Goal: Information Seeking & Learning: Learn about a topic

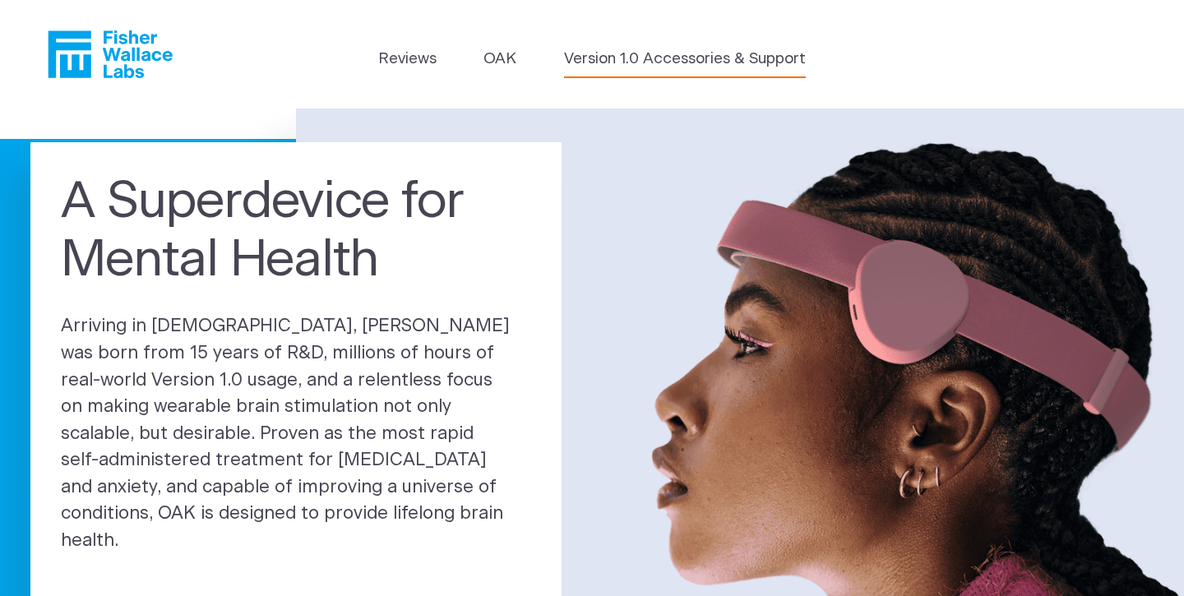
click at [623, 58] on link "Version 1.0 Accessories & Support" at bounding box center [685, 59] width 242 height 23
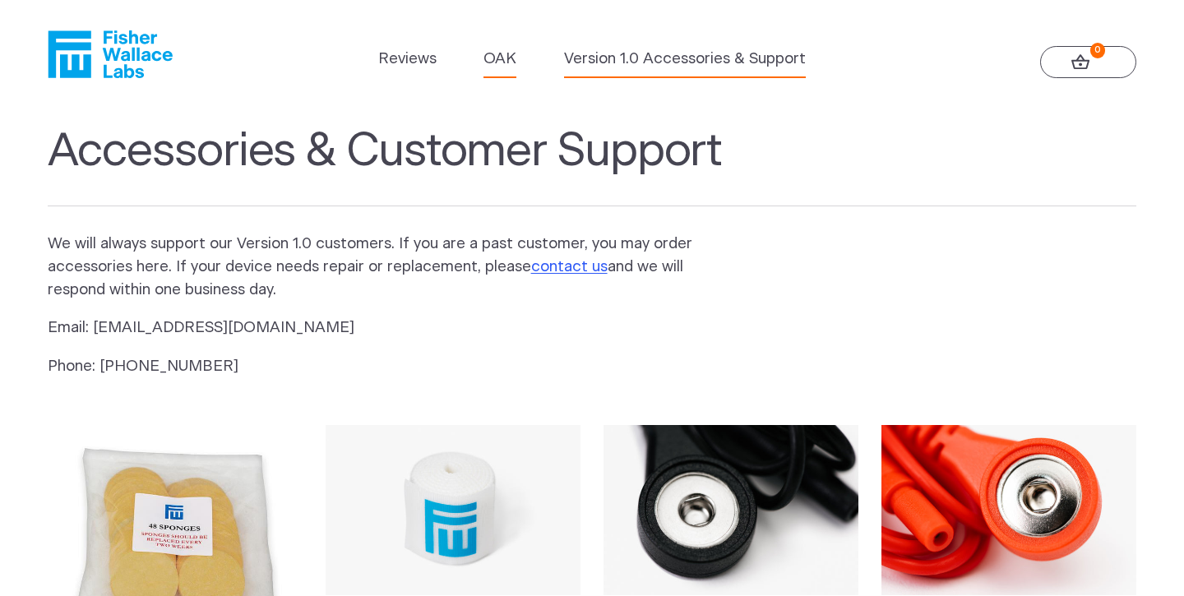
click at [509, 53] on link "OAK" at bounding box center [500, 59] width 33 height 23
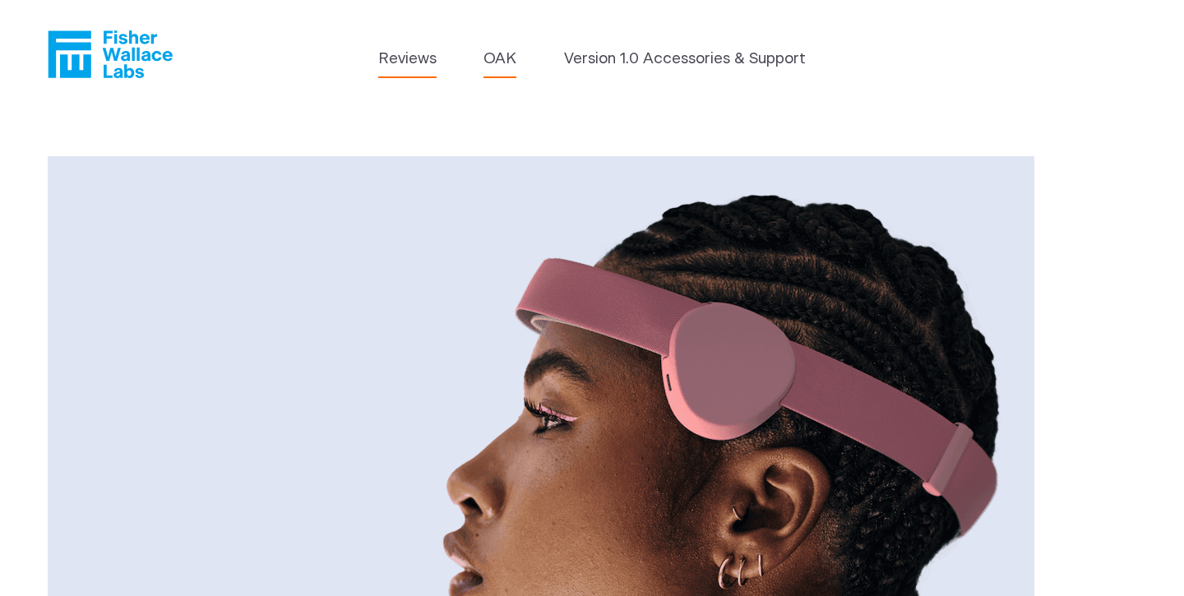
click at [426, 67] on link "Reviews" at bounding box center [407, 59] width 58 height 23
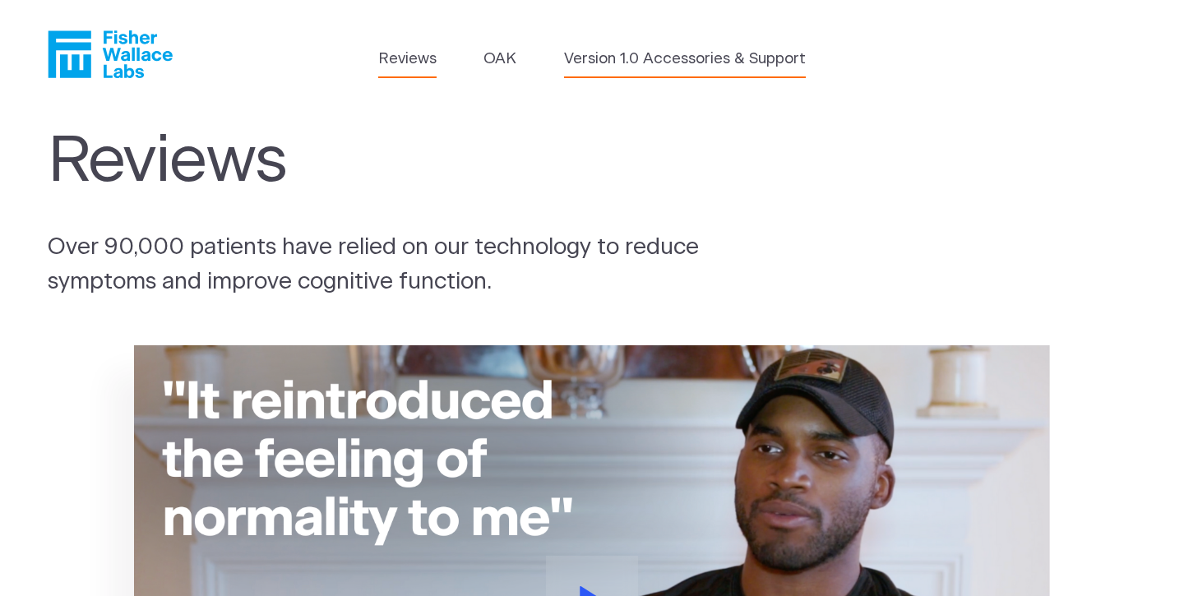
click at [695, 58] on link "Version 1.0 Accessories & Support" at bounding box center [685, 59] width 242 height 23
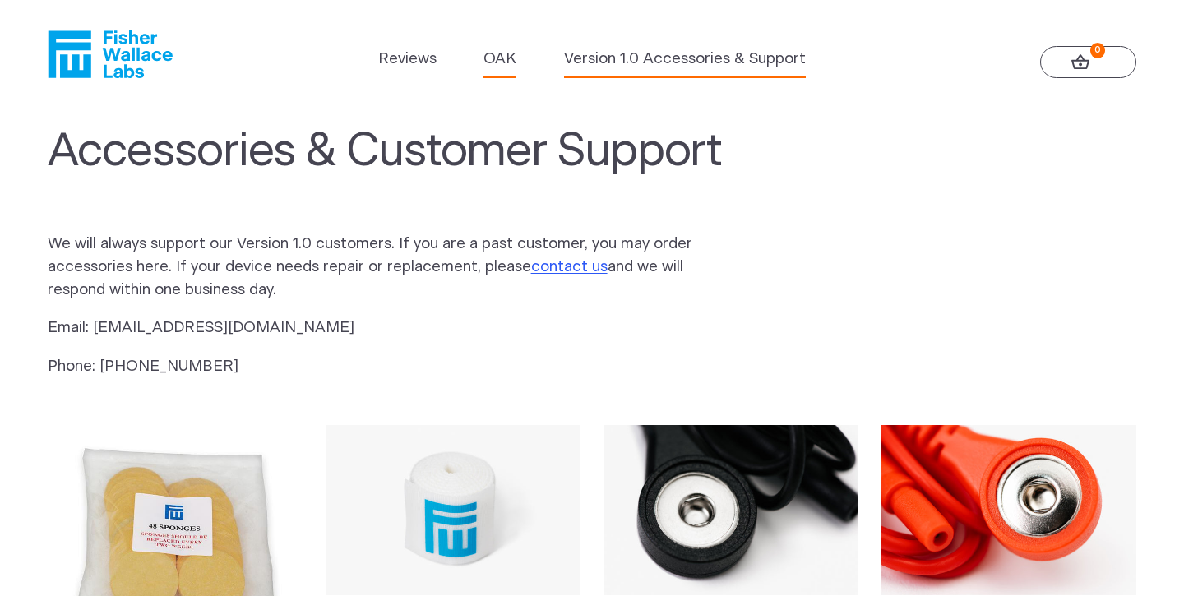
click at [502, 59] on link "OAK" at bounding box center [500, 59] width 33 height 23
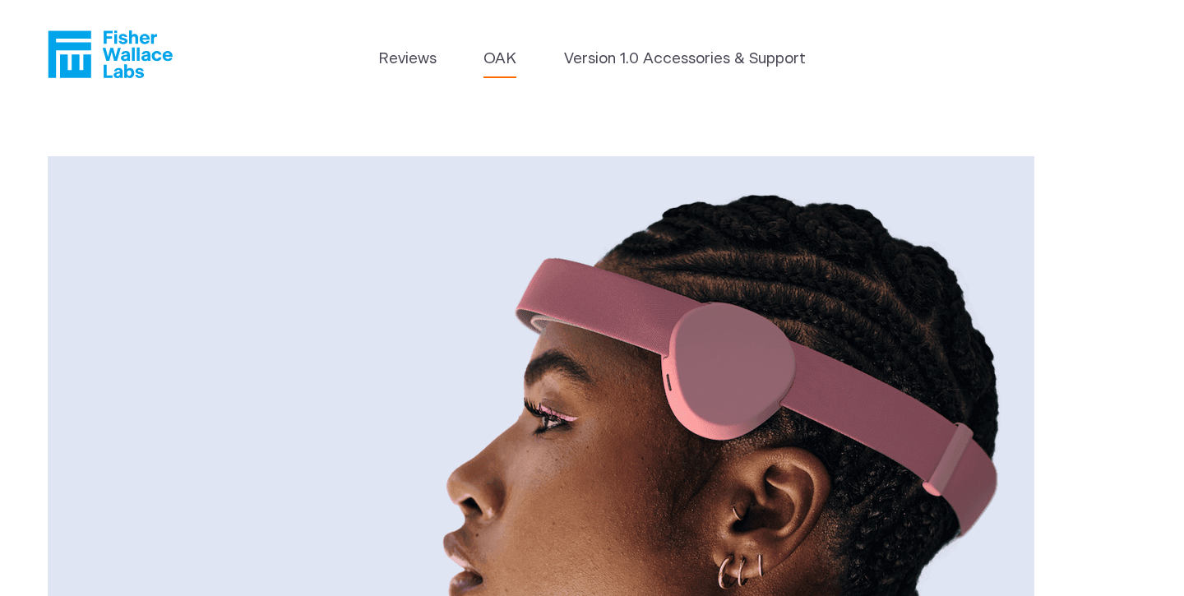
click at [135, 42] on icon "Fisher Wallace" at bounding box center [110, 54] width 125 height 48
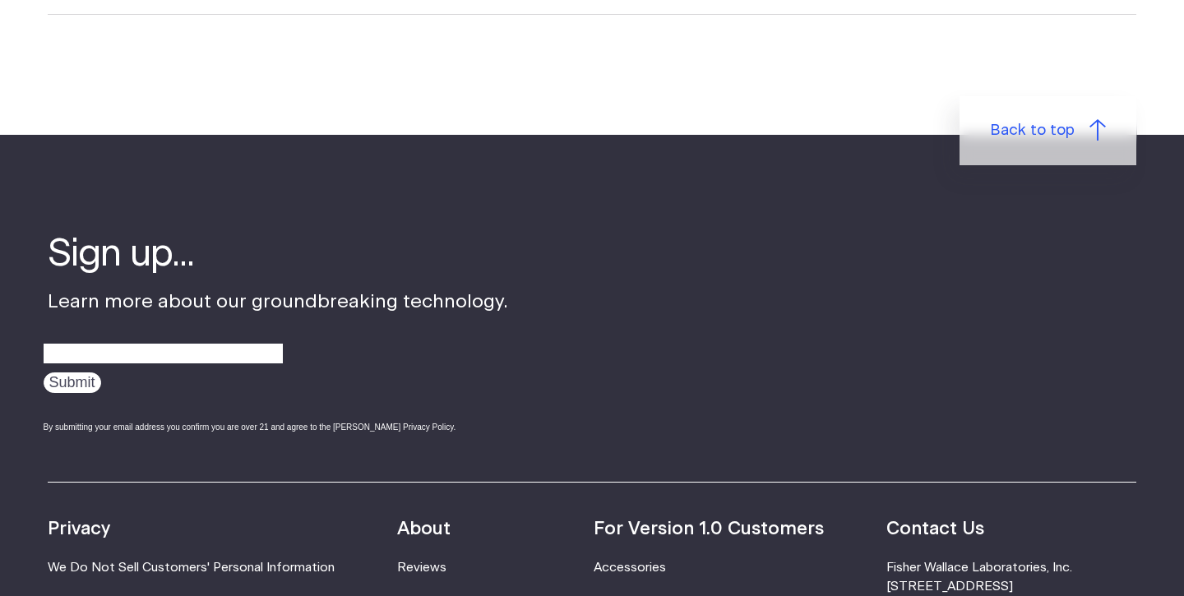
scroll to position [5100, 0]
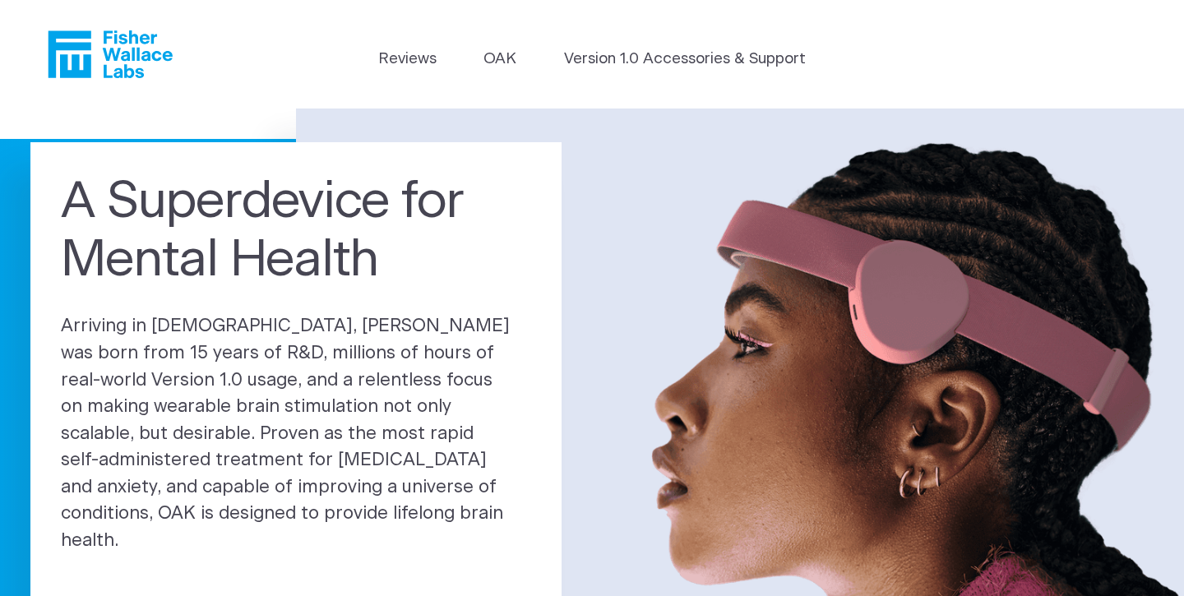
scroll to position [5100, 0]
